Goal: Check status

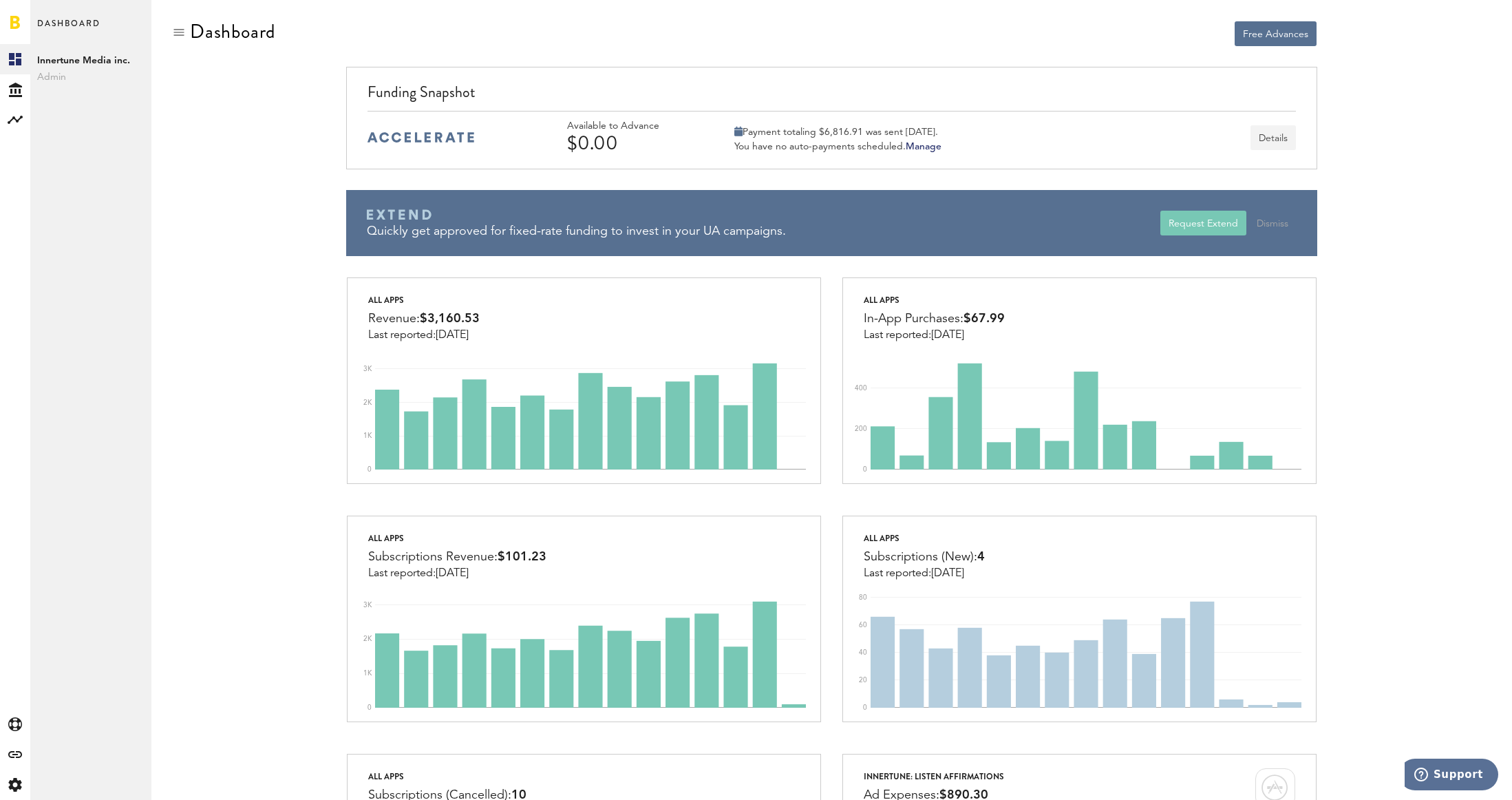
click at [1277, 136] on button "Details" at bounding box center [1273, 137] width 46 height 25
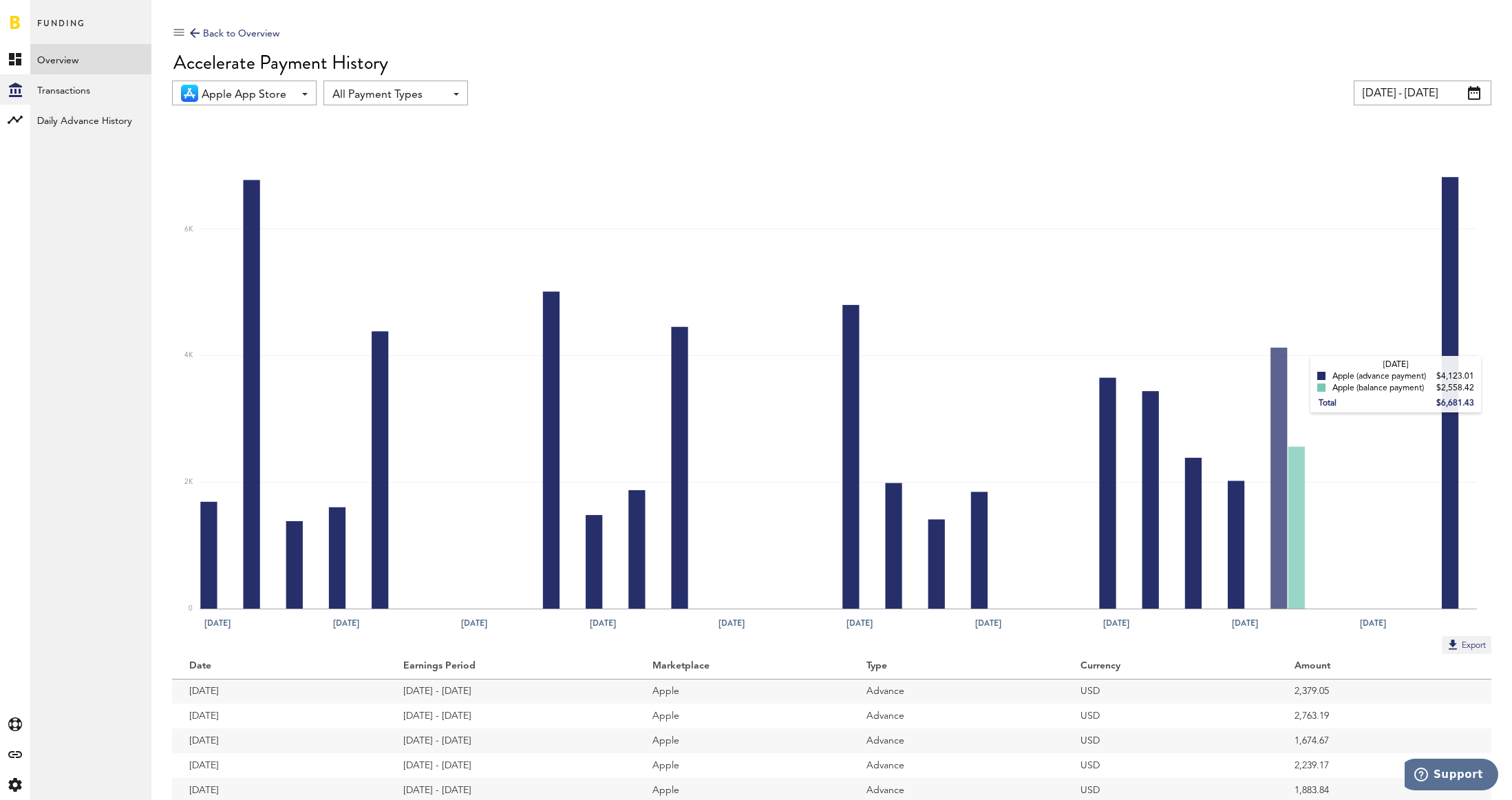
scroll to position [1, 0]
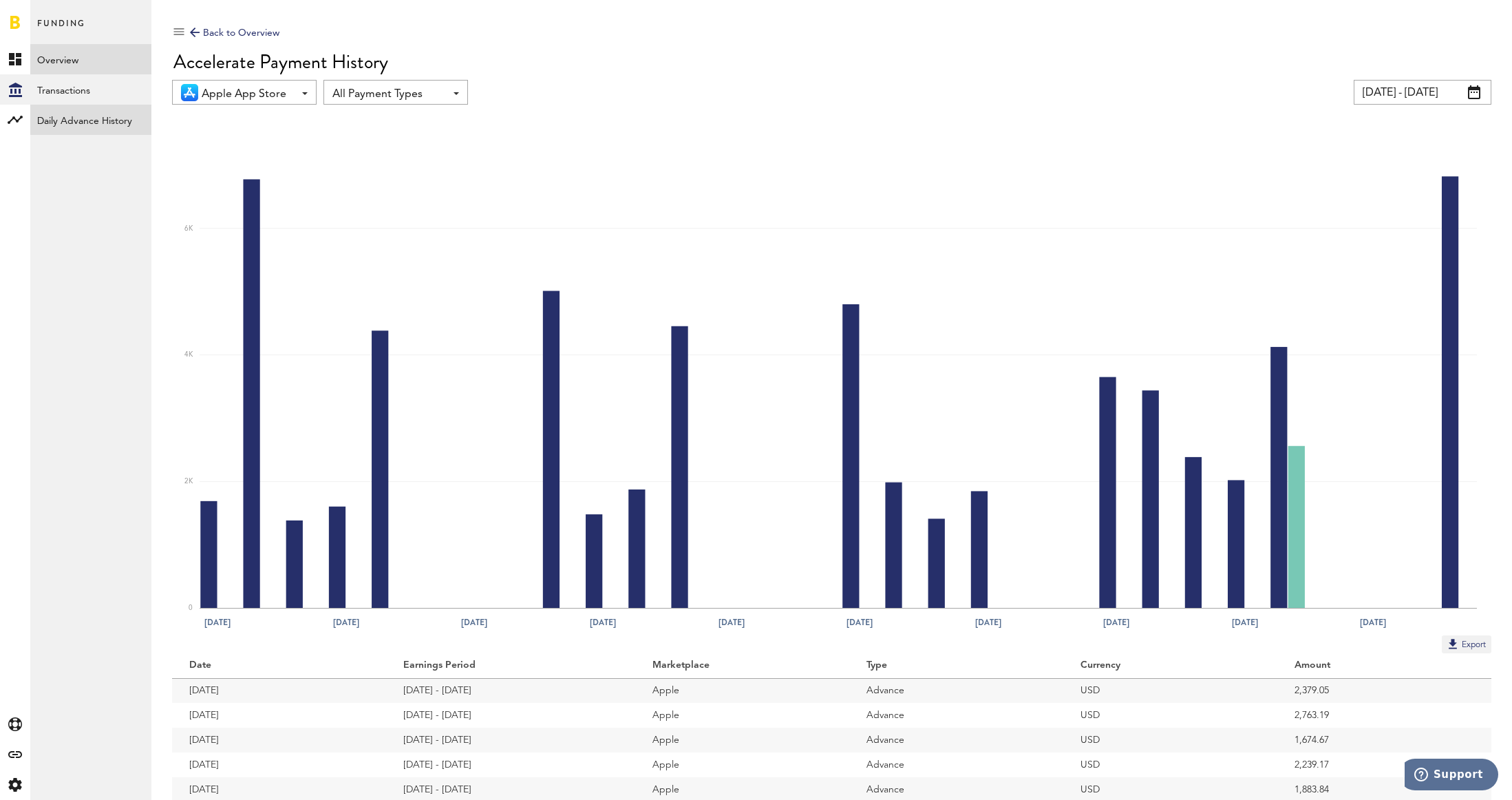
click at [67, 120] on link "Daily Advance History" at bounding box center [91, 120] width 121 height 30
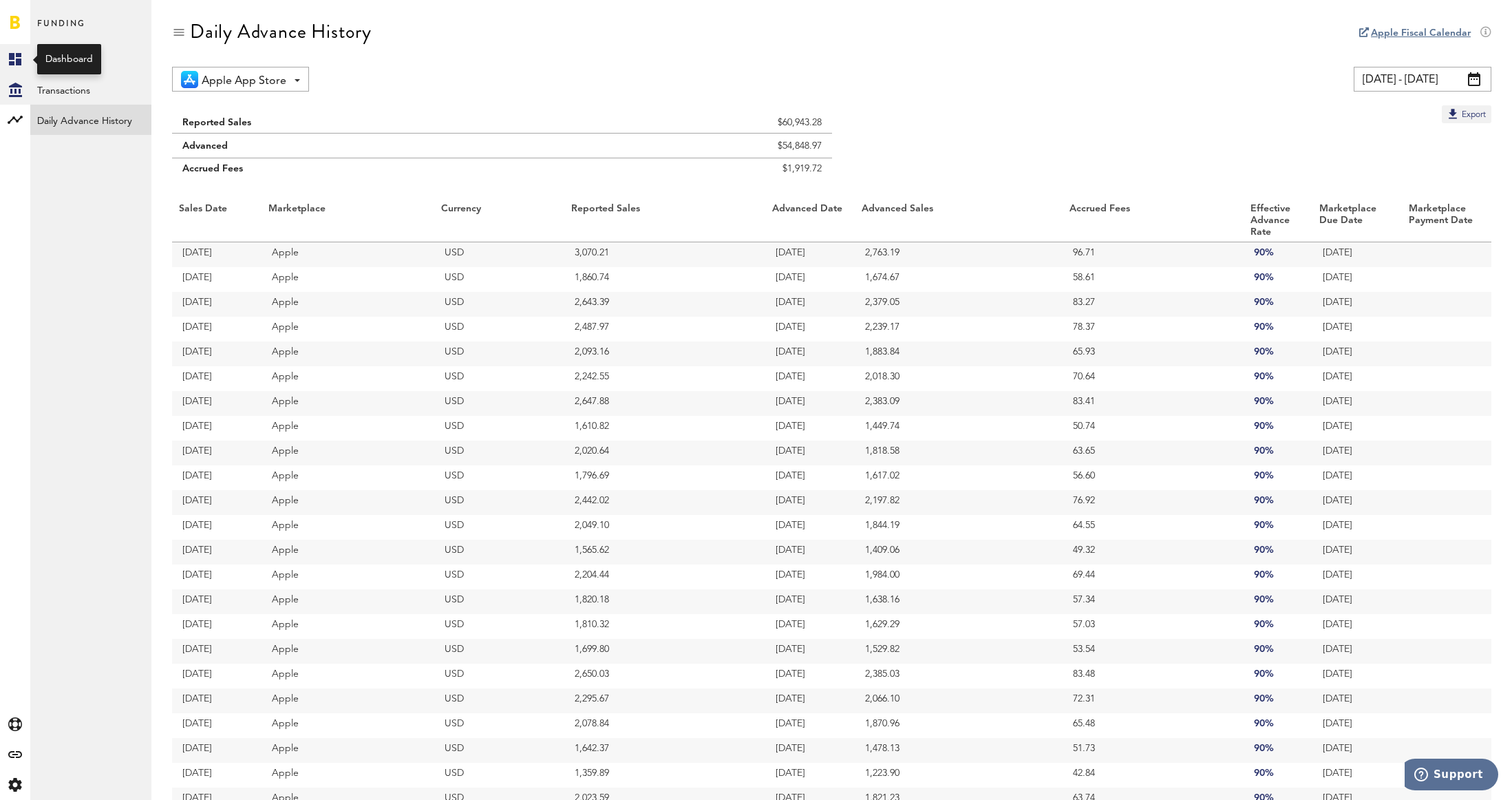
click at [11, 55] on icon at bounding box center [15, 59] width 12 height 12
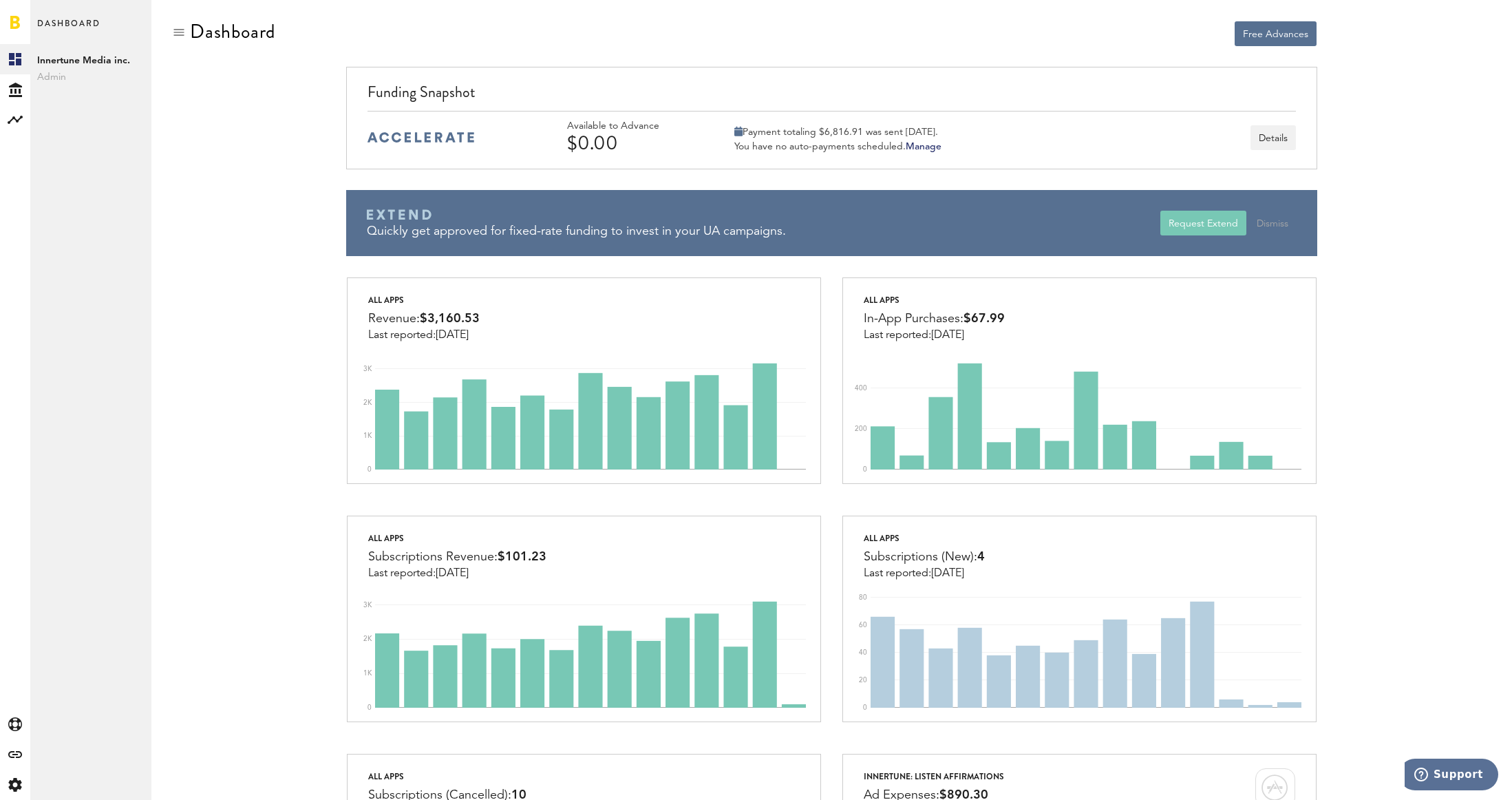
scroll to position [9, 0]
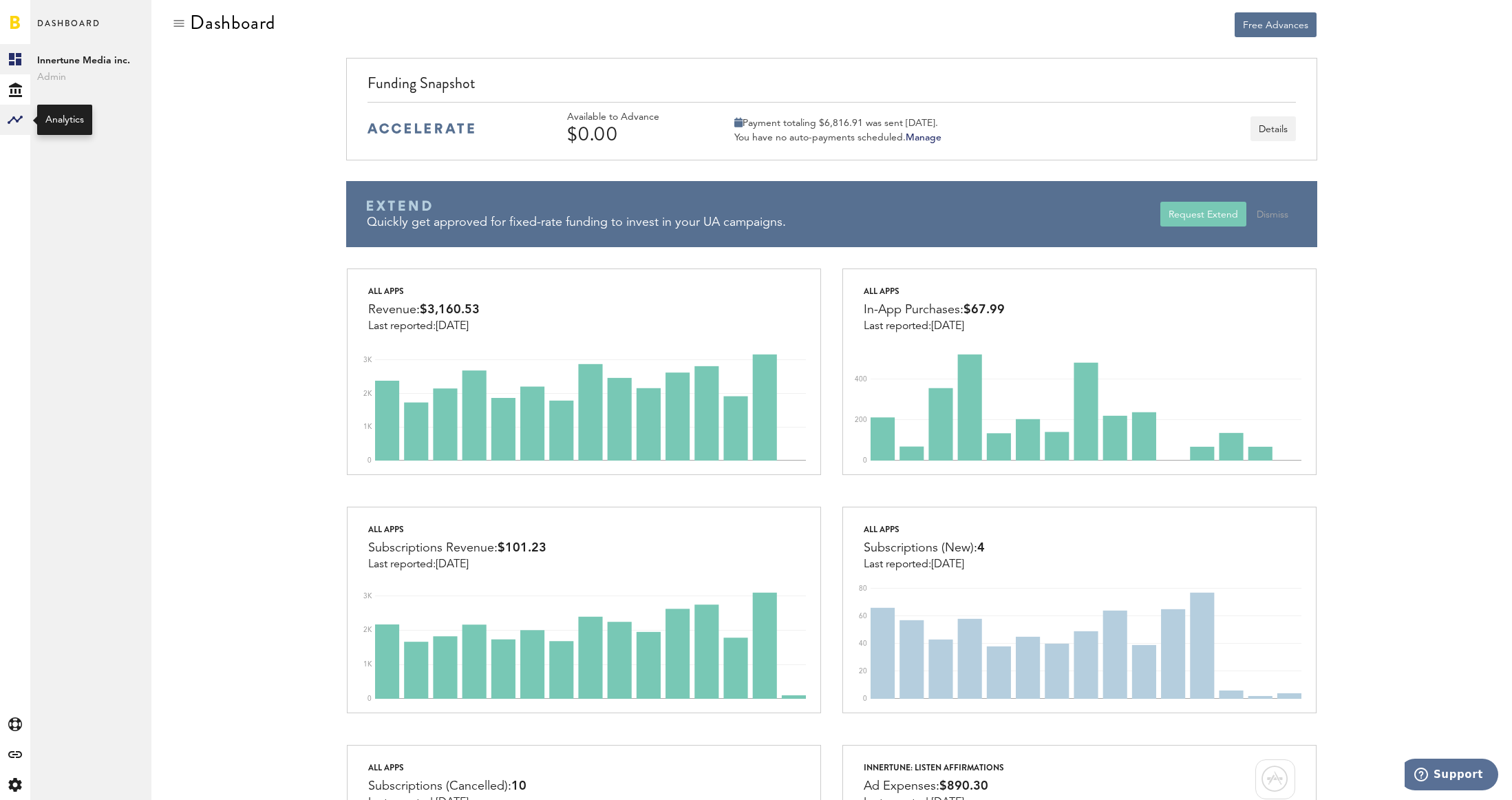
click at [11, 117] on rect at bounding box center [15, 120] width 17 height 17
click at [23, 82] on div "Created with Sketch." at bounding box center [15, 90] width 30 height 30
click at [45, 62] on link "Overview" at bounding box center [91, 59] width 121 height 30
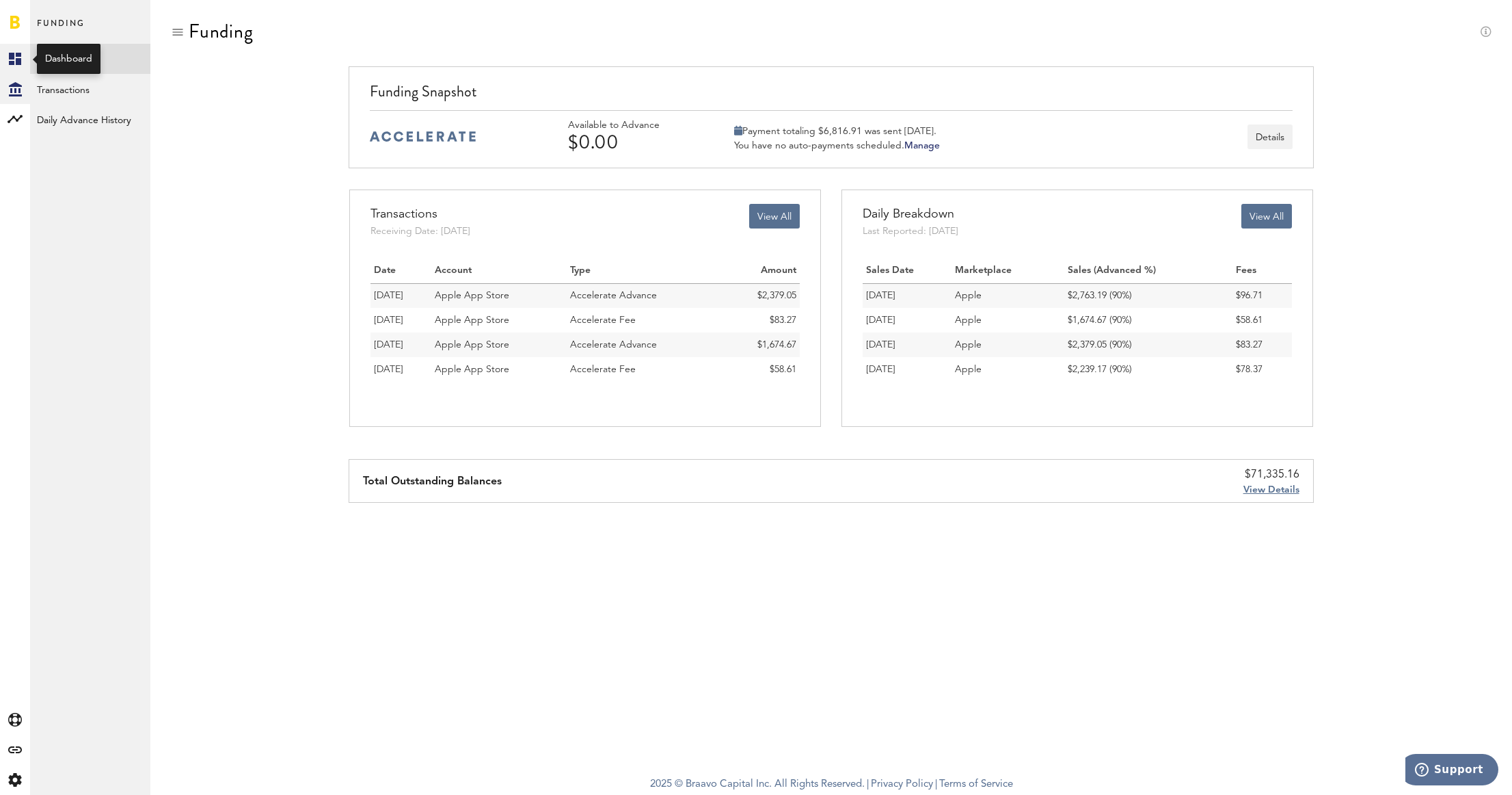
click at [19, 63] on icon at bounding box center [15, 59] width 12 height 12
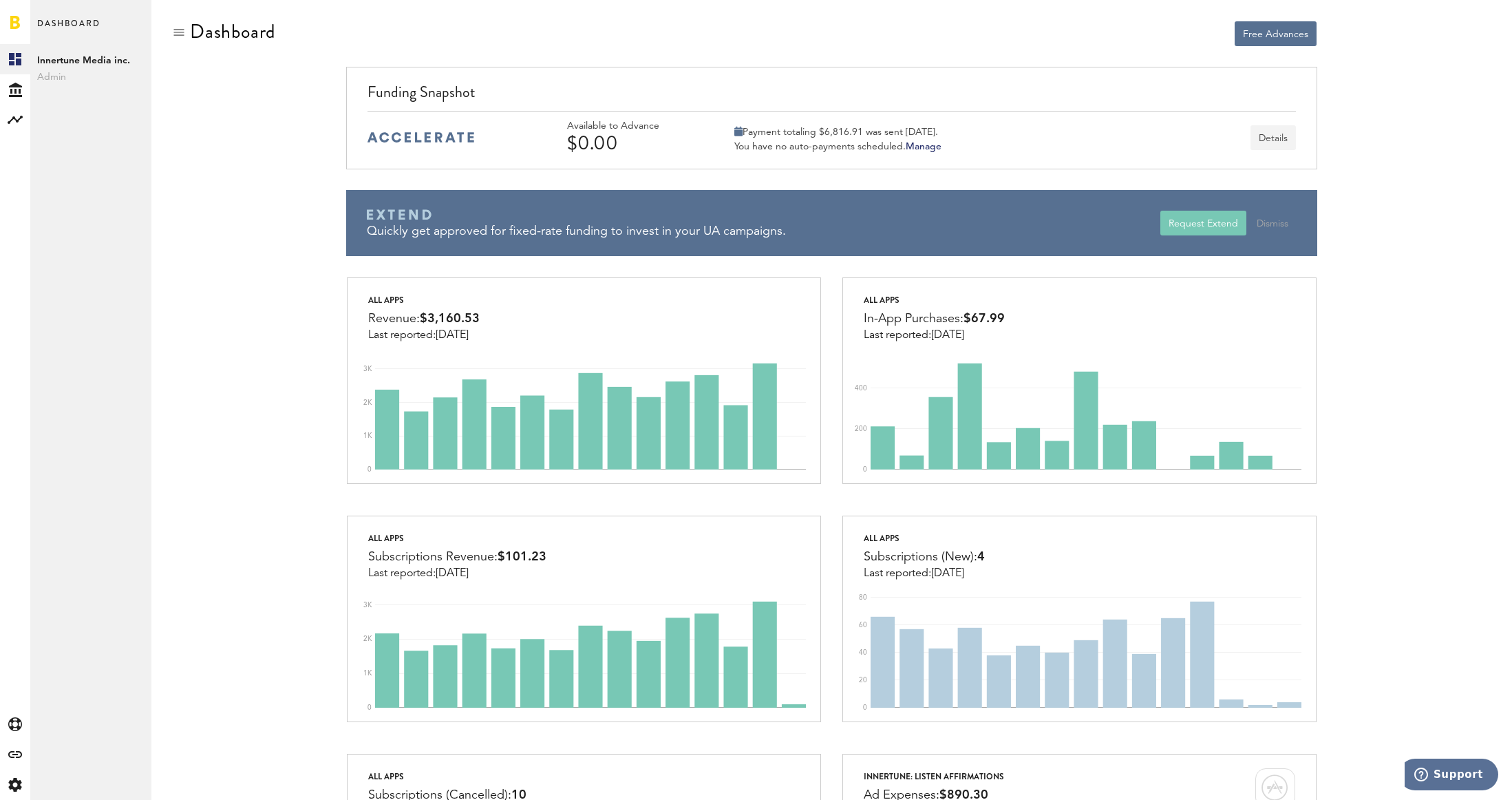
click at [1270, 135] on button "Details" at bounding box center [1273, 137] width 46 height 25
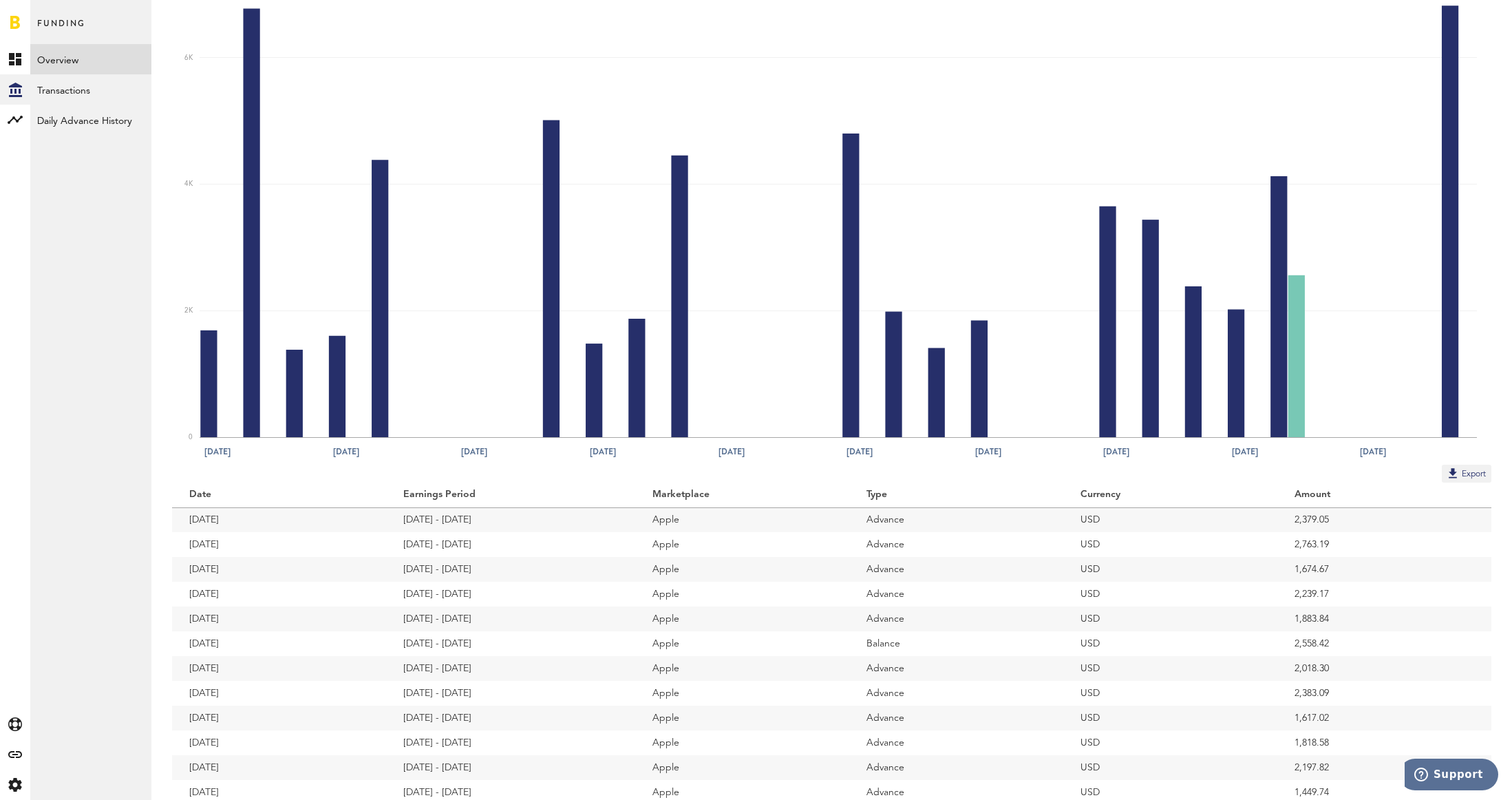
scroll to position [233, 0]
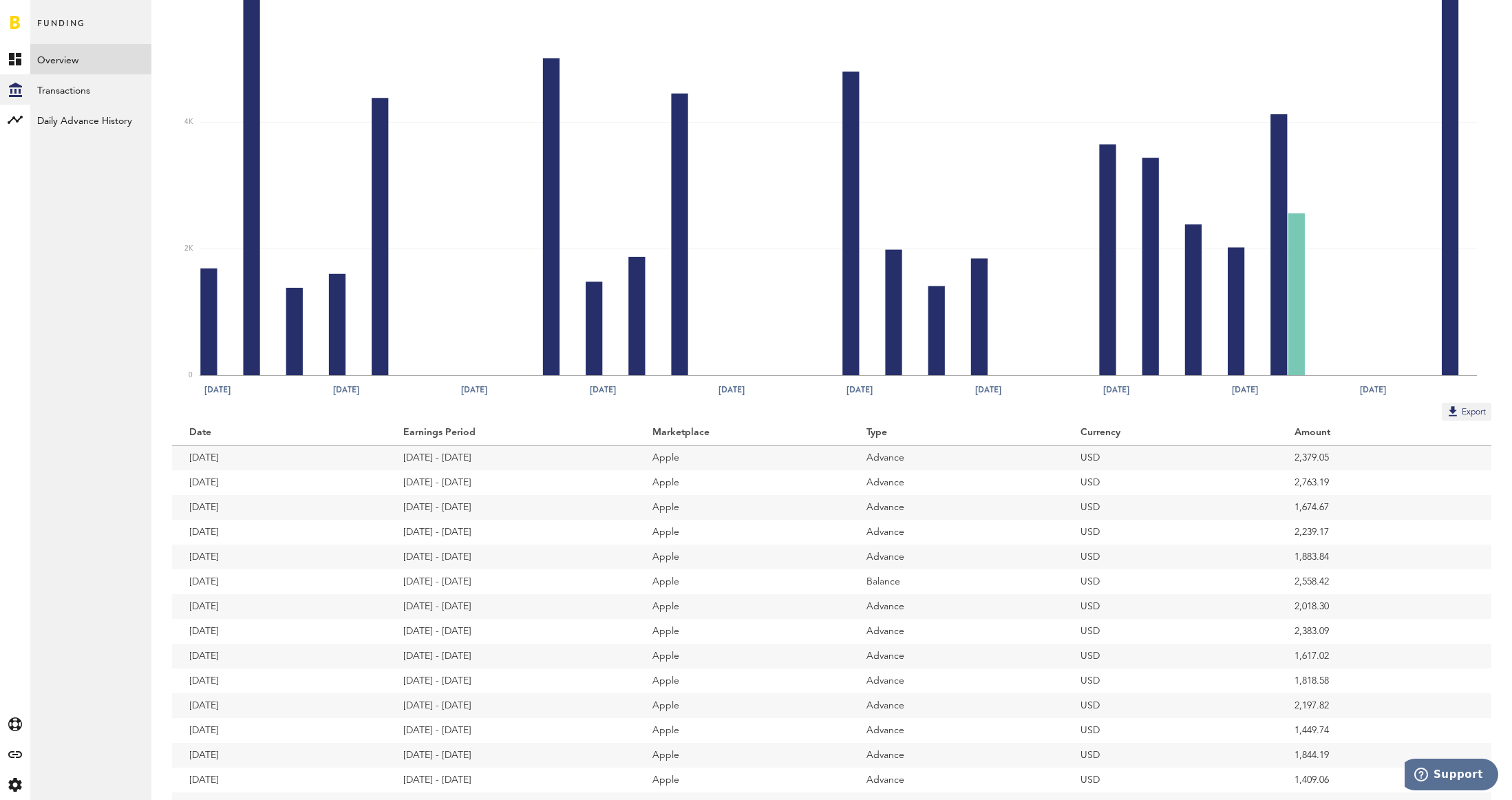
drag, startPoint x: 402, startPoint y: 455, endPoint x: 490, endPoint y: 458, distance: 88.1
click at [490, 458] on td "[DATE] - [DATE]" at bounding box center [511, 457] width 249 height 25
drag, startPoint x: 410, startPoint y: 507, endPoint x: 518, endPoint y: 501, distance: 108.2
click at [518, 501] on td "[DATE] - [DATE]" at bounding box center [511, 507] width 249 height 25
drag, startPoint x: 409, startPoint y: 482, endPoint x: 509, endPoint y: 482, distance: 100.0
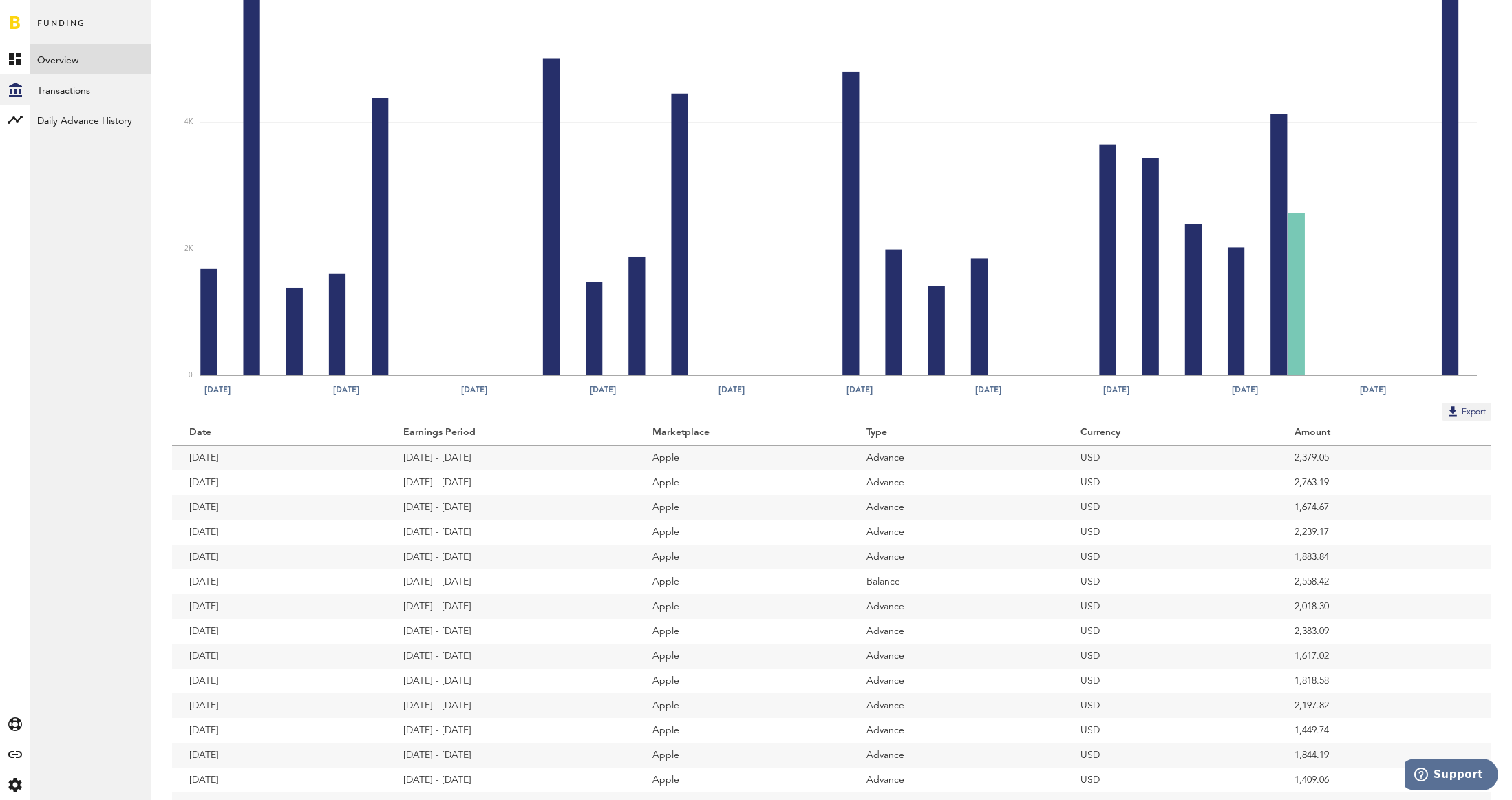
click at [508, 482] on td "[DATE] - [DATE]" at bounding box center [511, 482] width 249 height 25
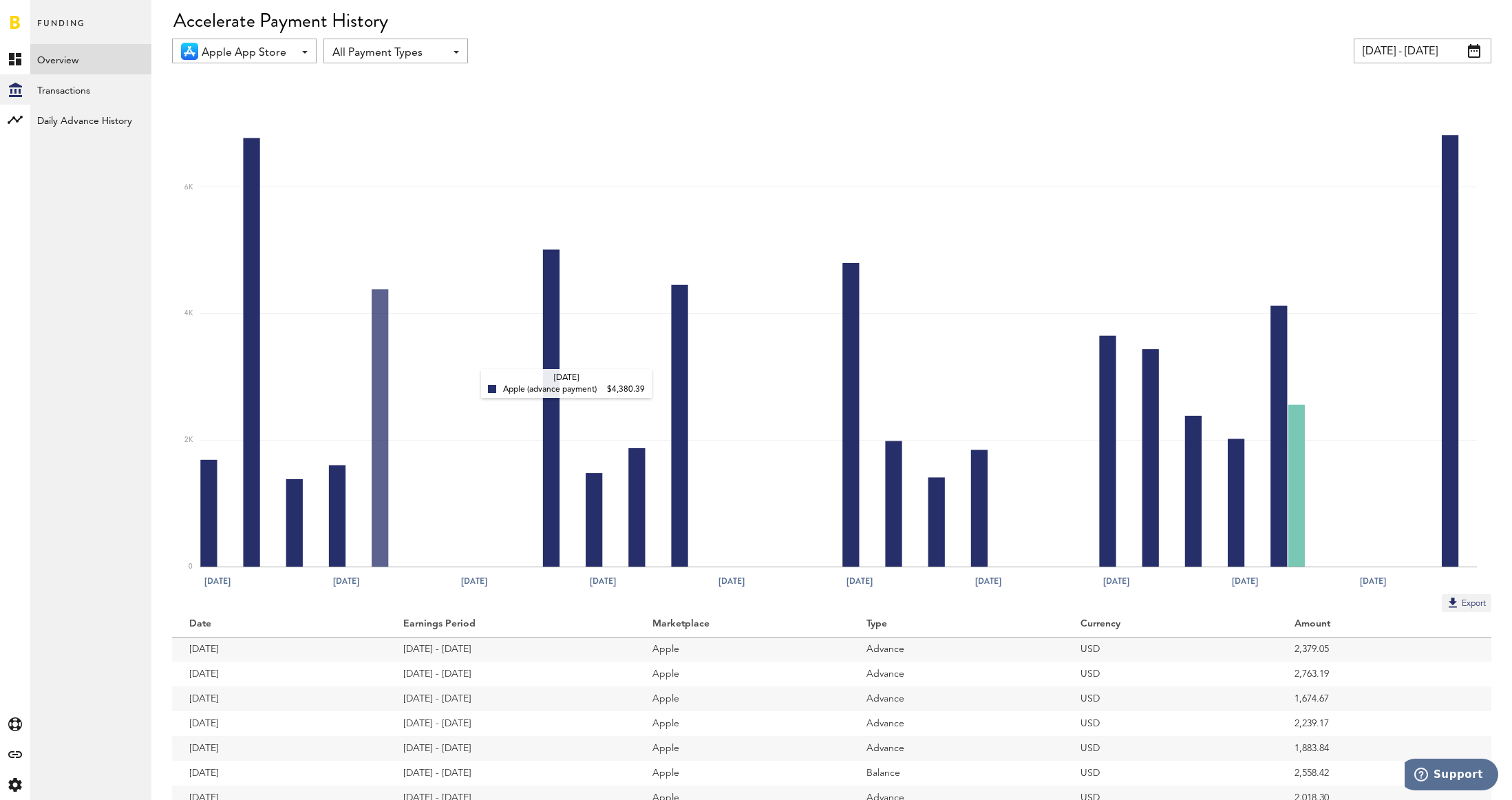
scroll to position [0, 0]
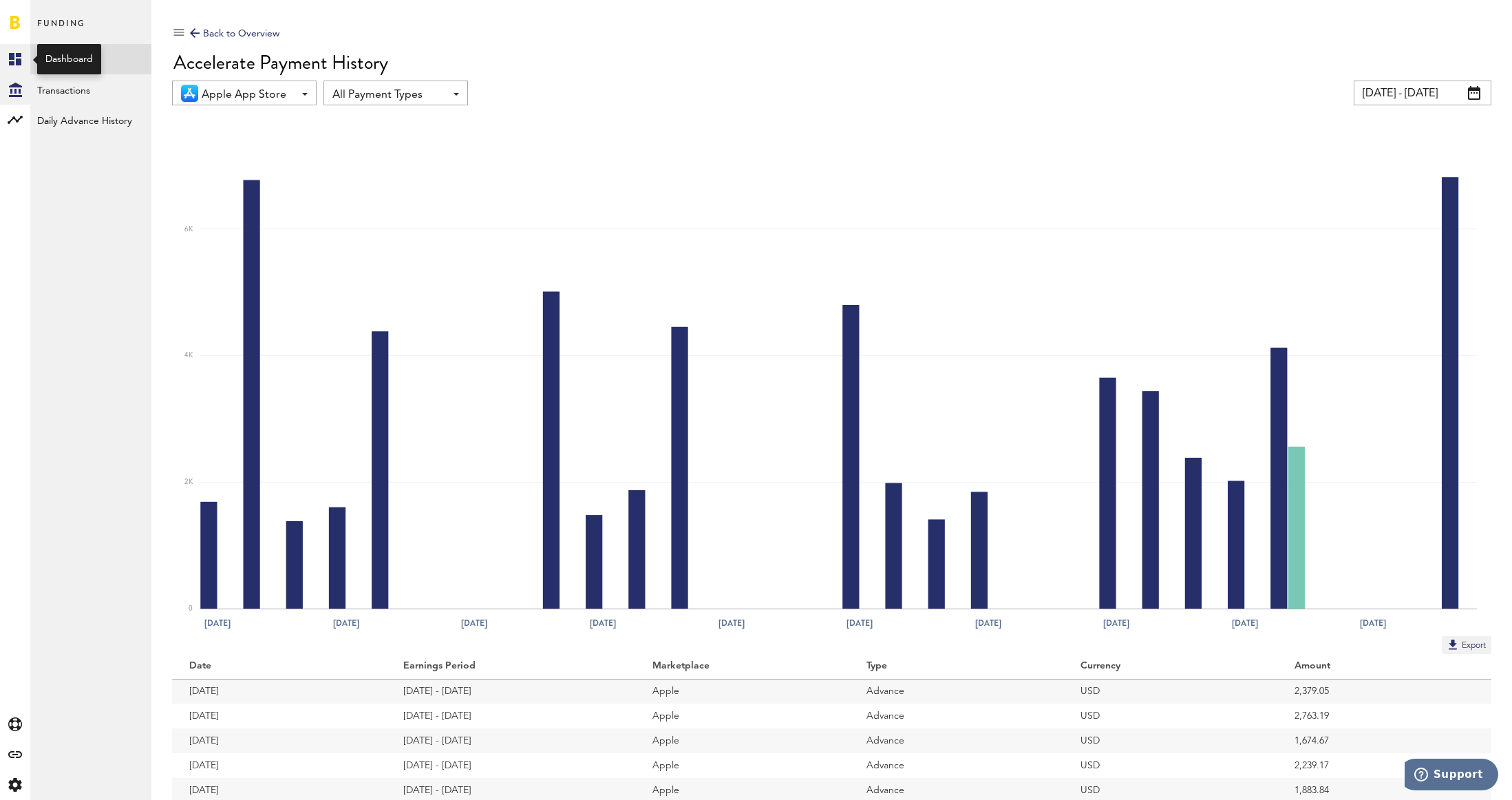
click at [14, 69] on link "Created with Sketch." at bounding box center [15, 59] width 30 height 30
